Goal: Navigation & Orientation: Find specific page/section

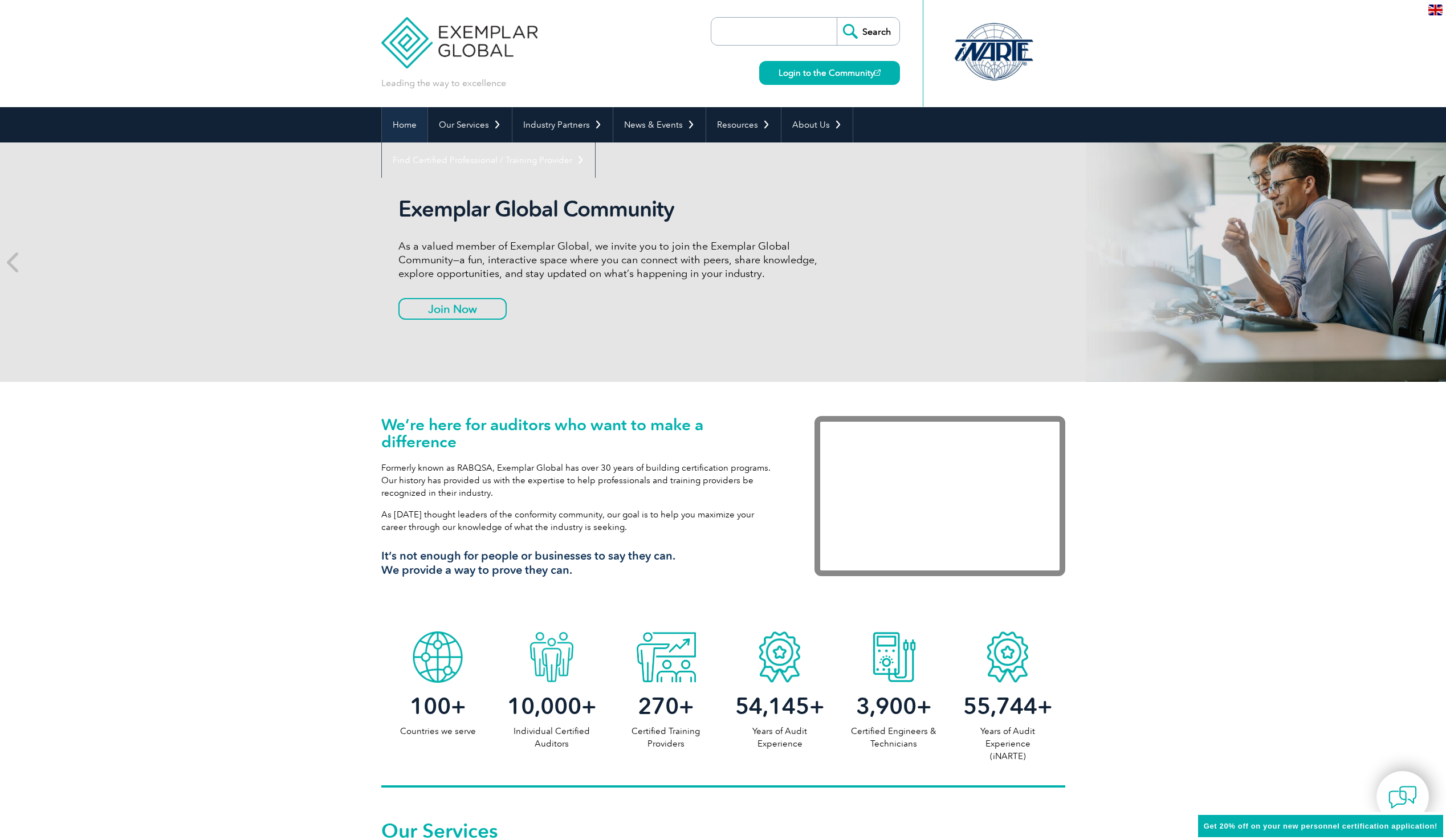
click at [395, 122] on link "Home" at bounding box center [404, 124] width 46 height 35
click at [983, 57] on div at bounding box center [993, 51] width 114 height 63
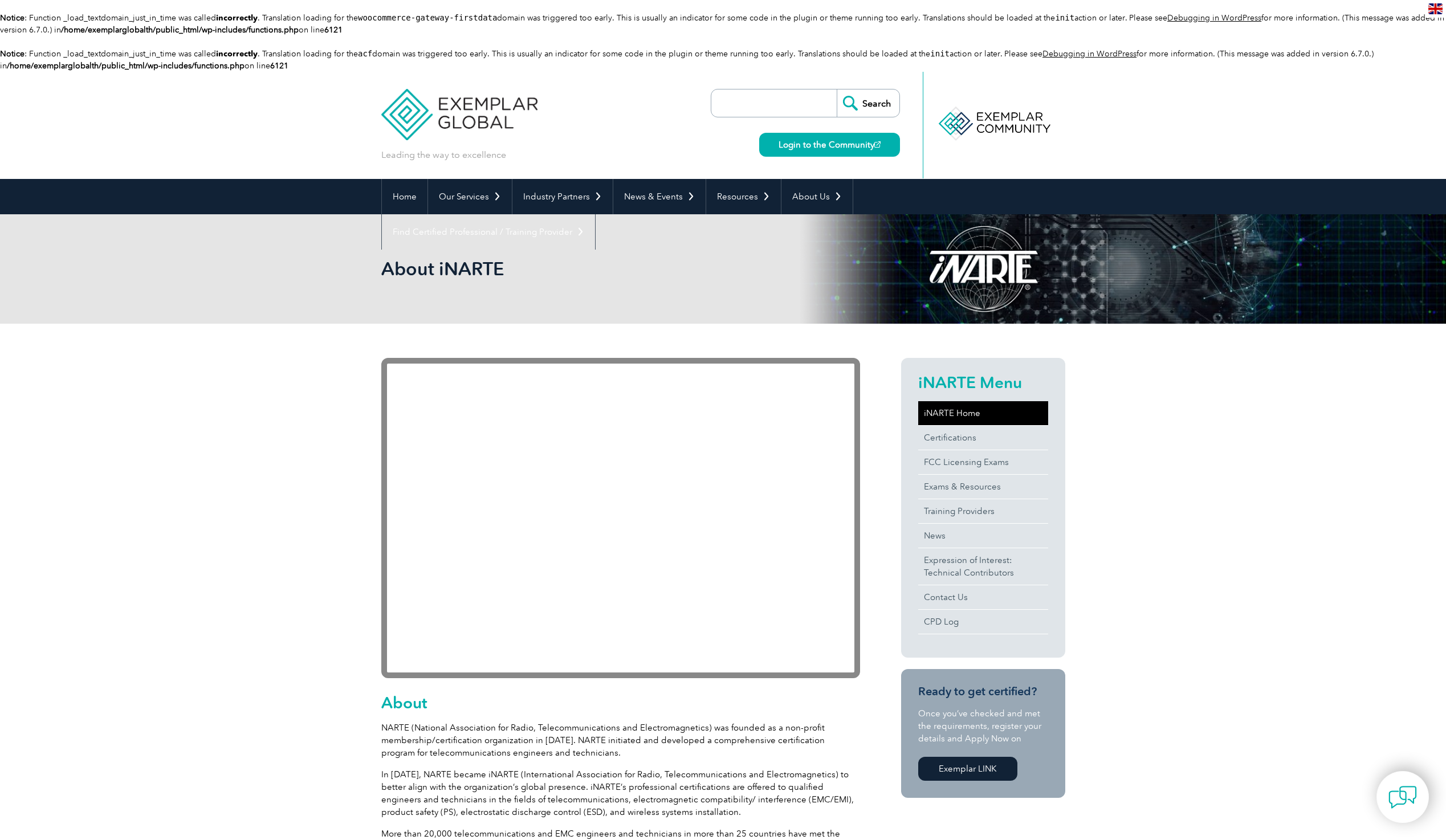
click at [946, 411] on link "iNARTE Home" at bounding box center [984, 413] width 130 height 24
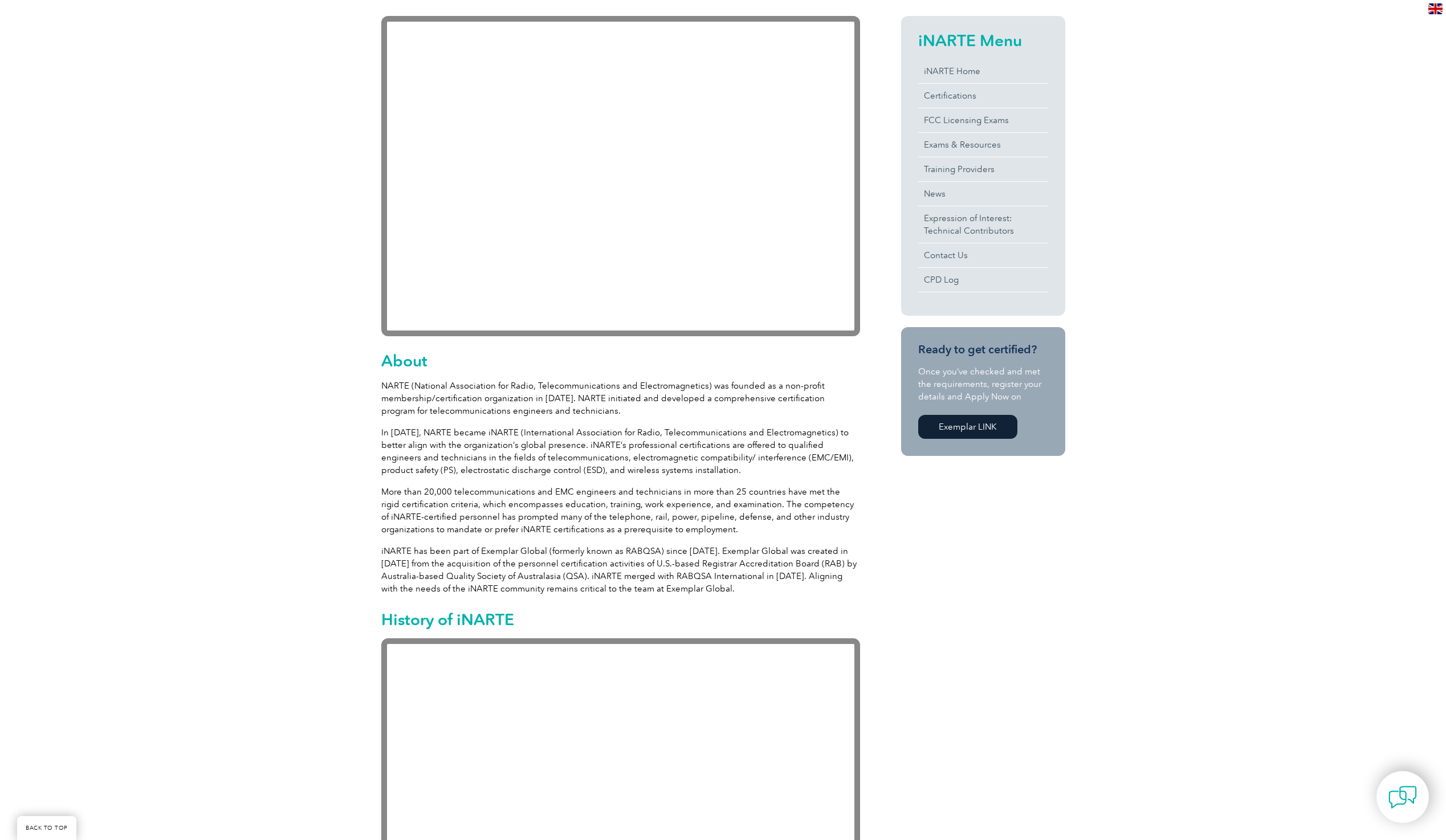
scroll to position [627, 0]
